Goal: Information Seeking & Learning: Compare options

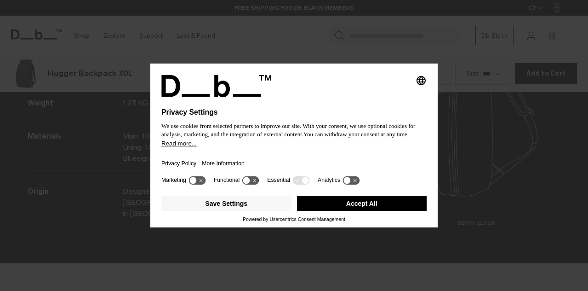
scroll to position [1163, 0]
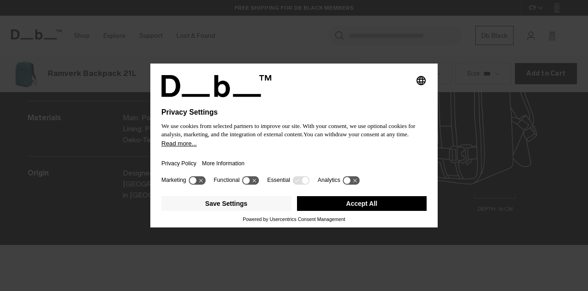
scroll to position [1163, 0]
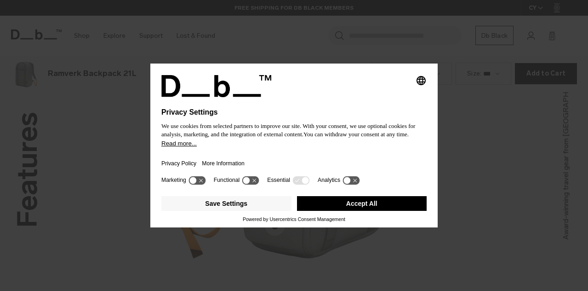
scroll to position [1163, 0]
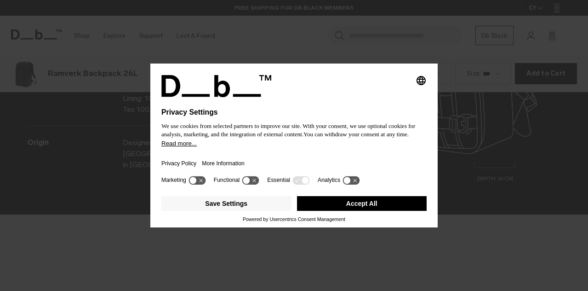
scroll to position [1163, 0]
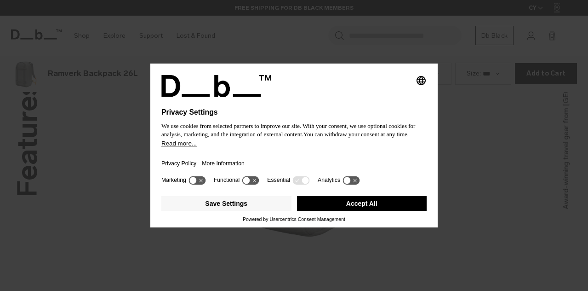
scroll to position [1163, 0]
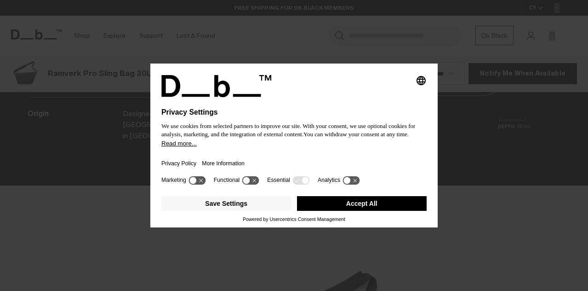
scroll to position [1163, 0]
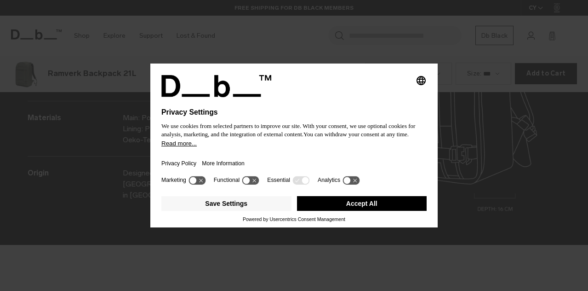
scroll to position [1163, 0]
